Goal: Find specific page/section

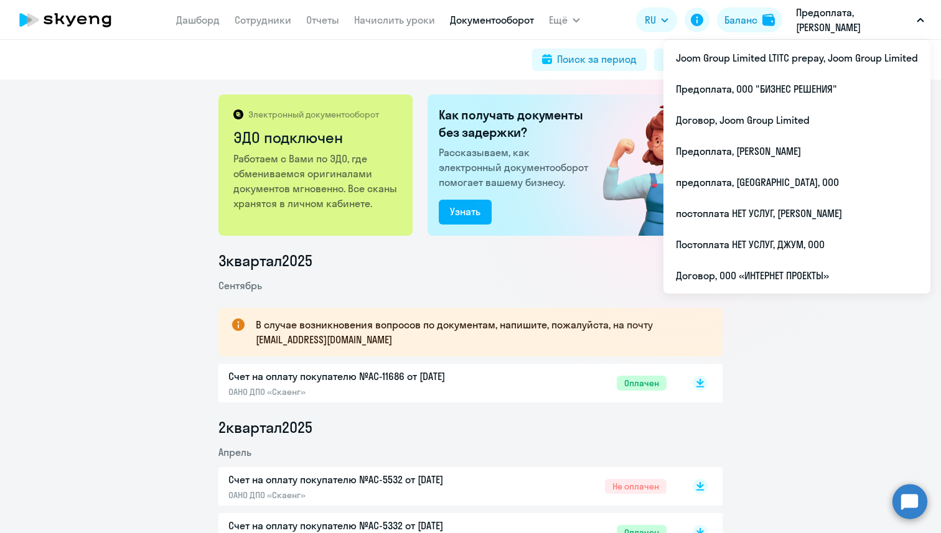
scroll to position [274, 0]
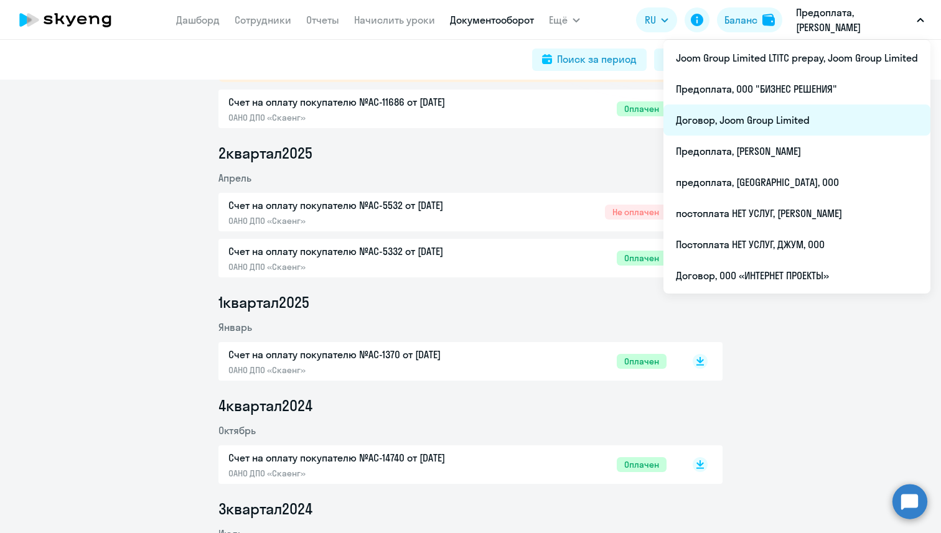
click at [814, 118] on li "Договор, Joom Group Limited" at bounding box center [796, 120] width 267 height 31
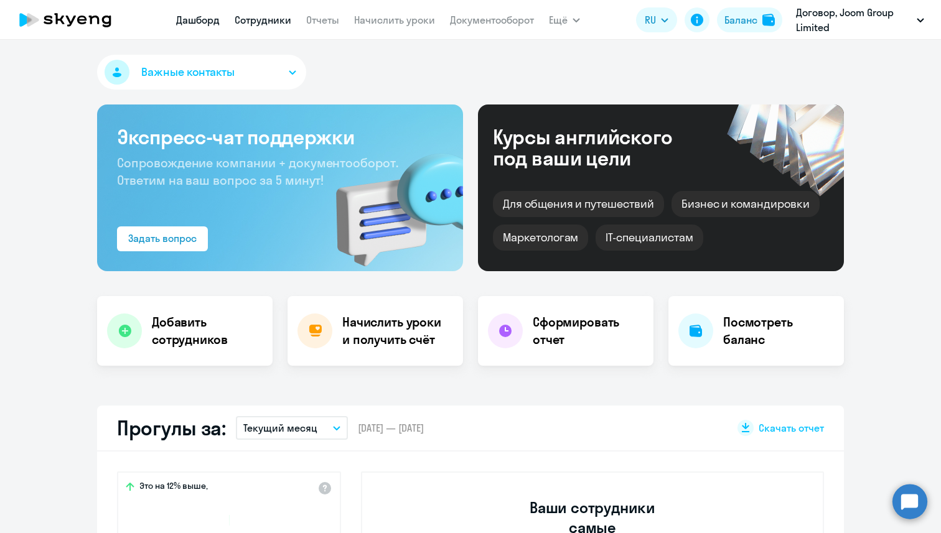
click at [279, 24] on link "Сотрудники" at bounding box center [263, 20] width 57 height 12
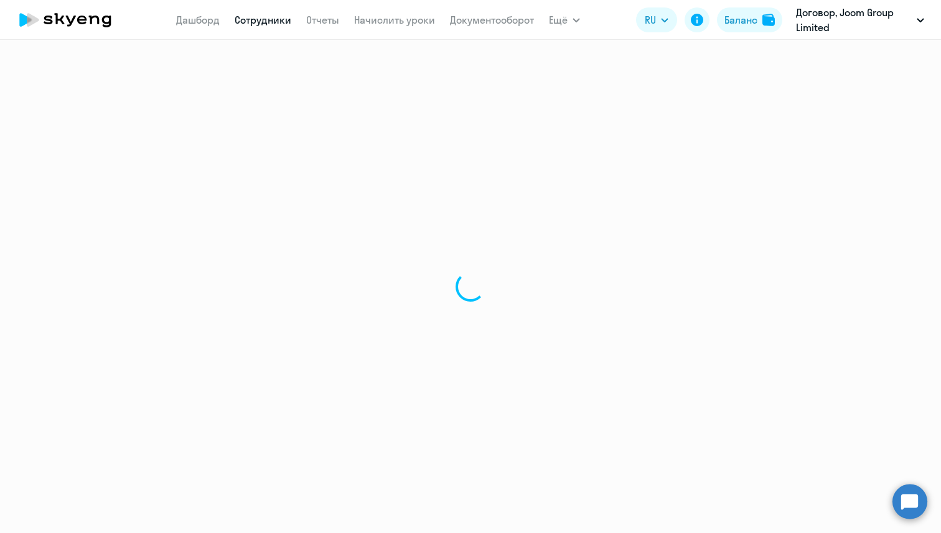
select select "30"
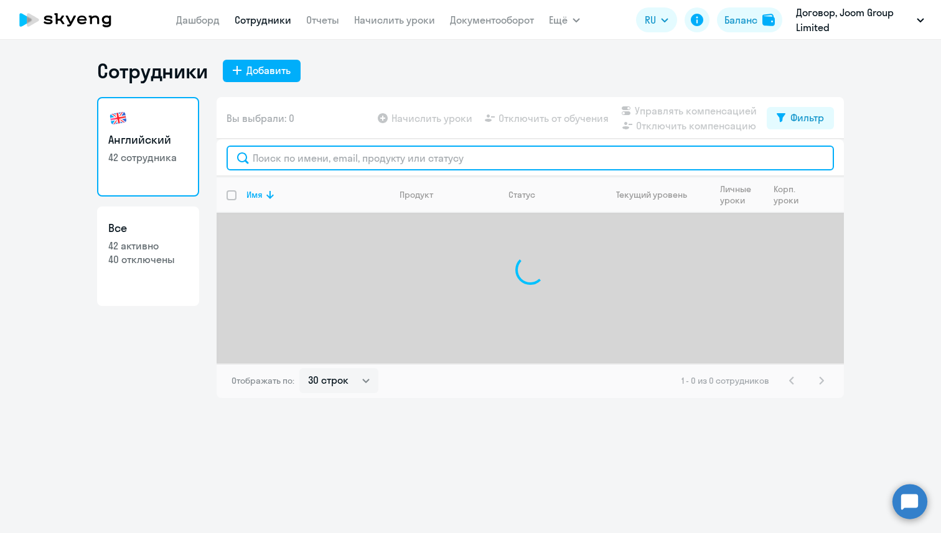
click at [284, 156] on input "text" at bounding box center [530, 158] width 607 height 25
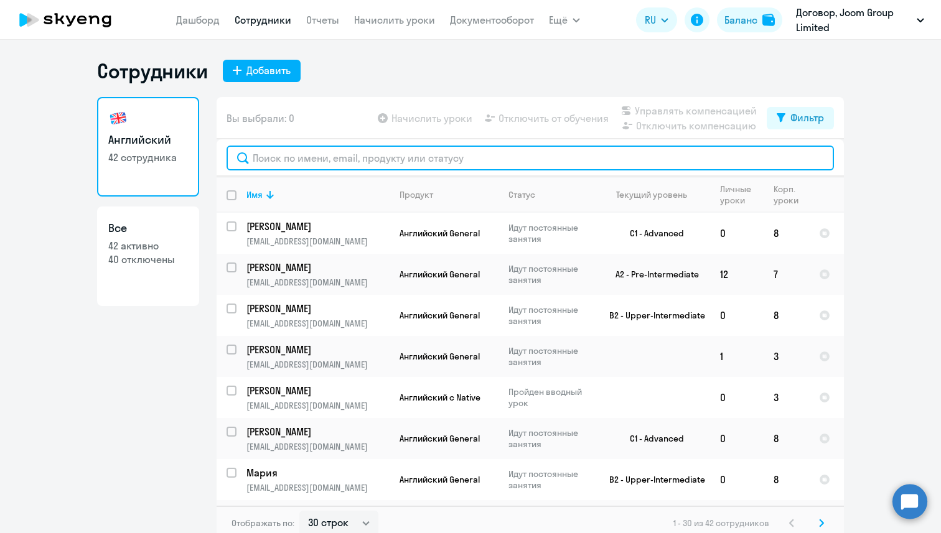
paste input "Tangaev"
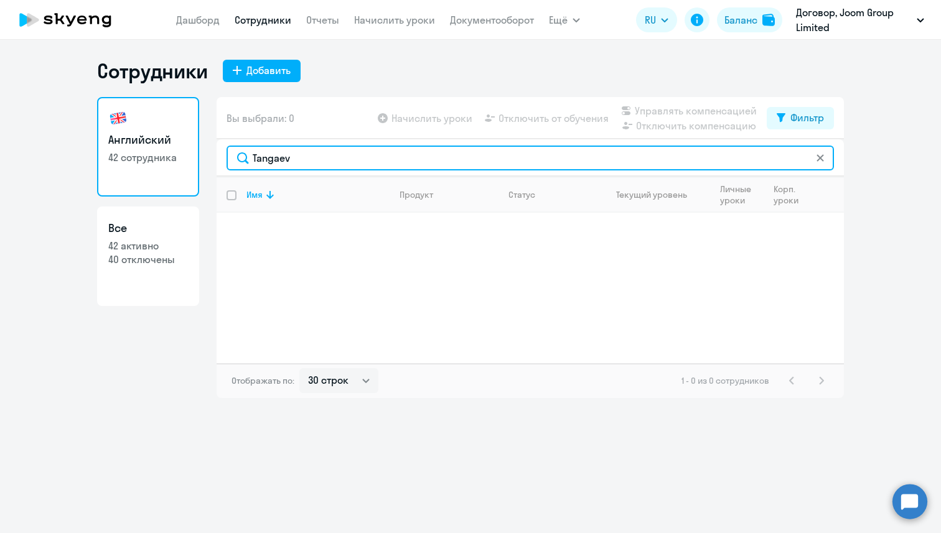
click at [277, 158] on input "Tangaev" at bounding box center [530, 158] width 607 height 25
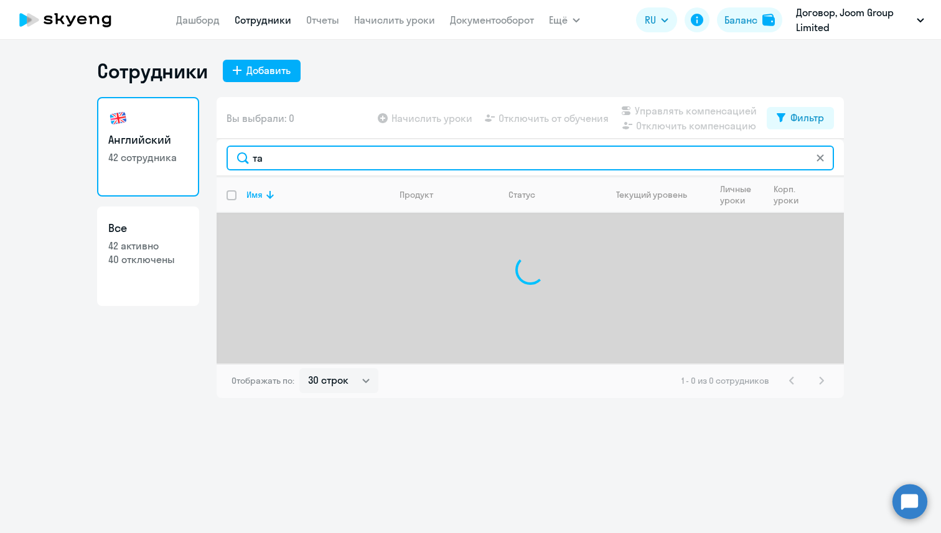
type input "т"
